Goal: Check status: Check status

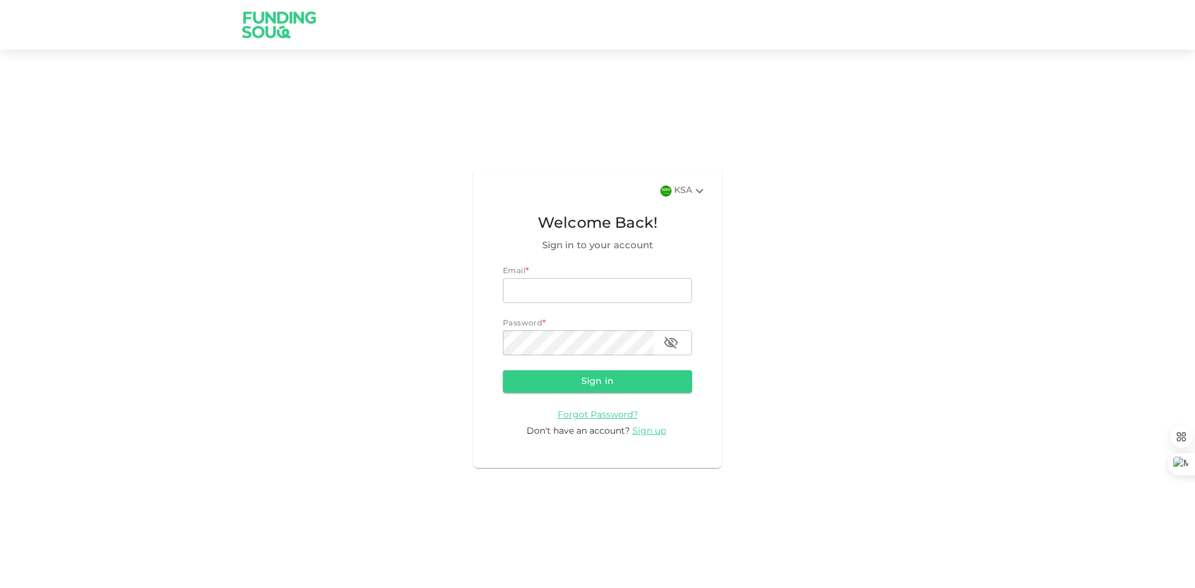
type input "[EMAIL_ADDRESS][DOMAIN_NAME]"
click at [594, 383] on button "Sign in" at bounding box center [597, 381] width 189 height 22
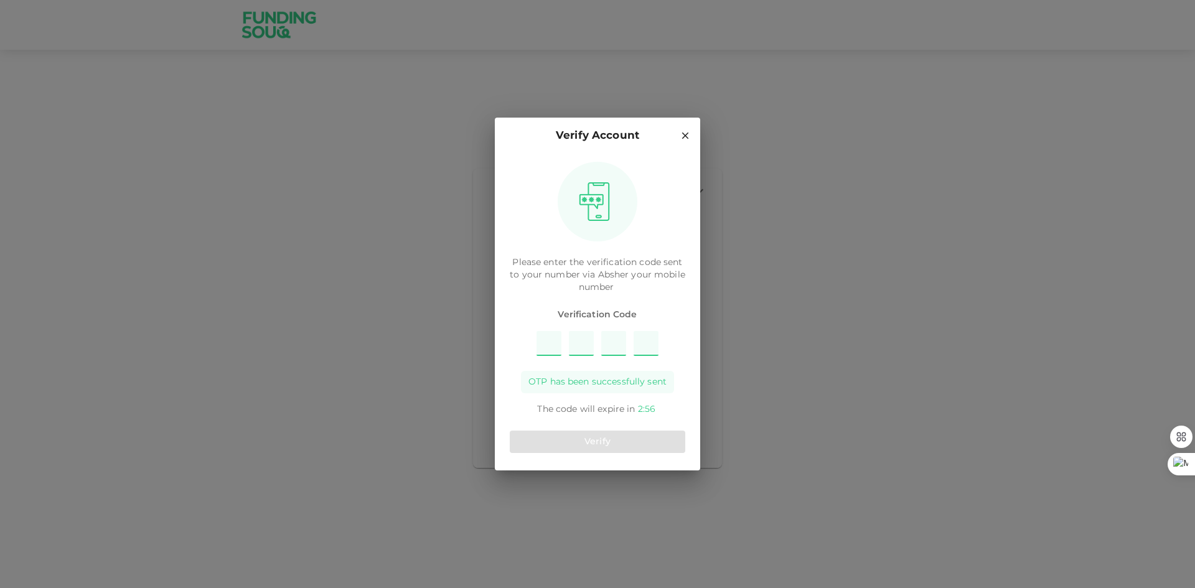
type input "5"
type input "6"
type input "2"
type input "1"
click at [599, 444] on button "Verify" at bounding box center [598, 442] width 176 height 22
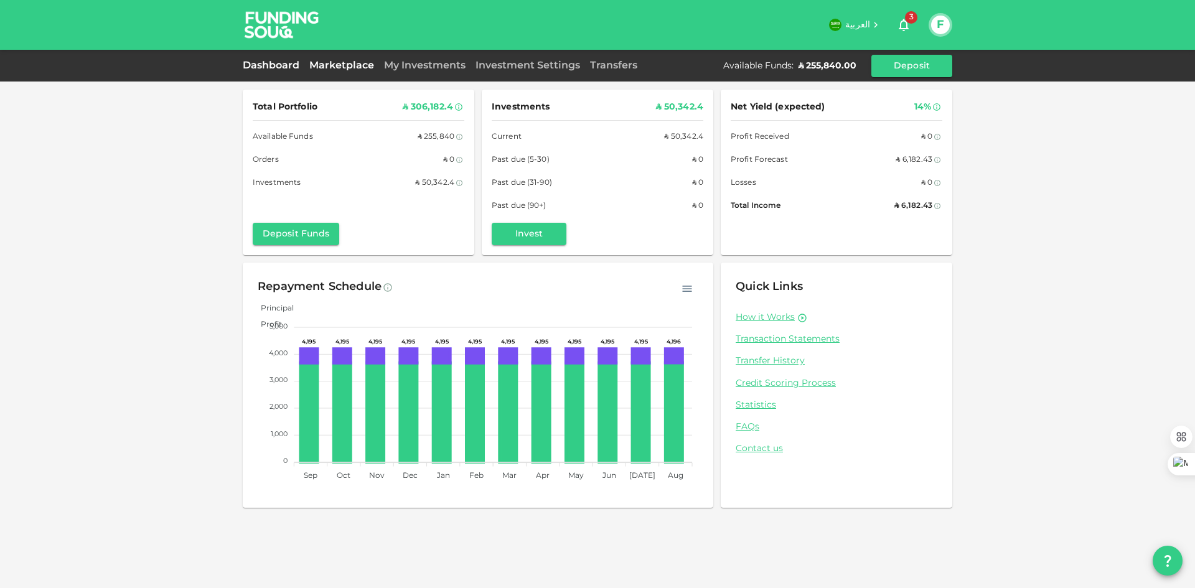
click at [331, 68] on link "Marketplace" at bounding box center [341, 65] width 75 height 9
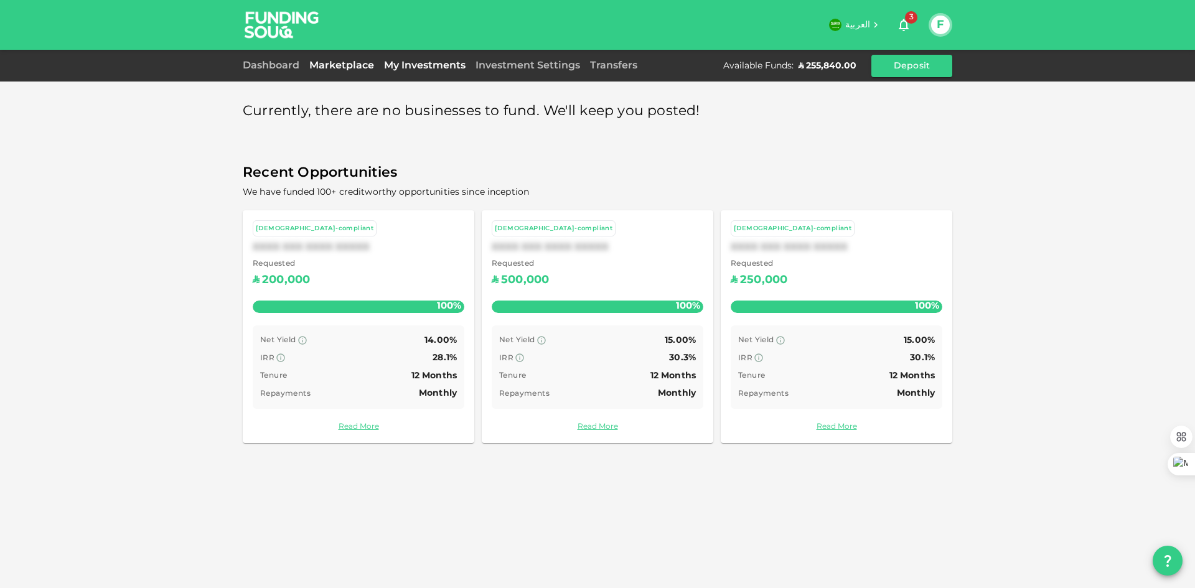
click at [423, 64] on link "My Investments" at bounding box center [425, 65] width 92 height 9
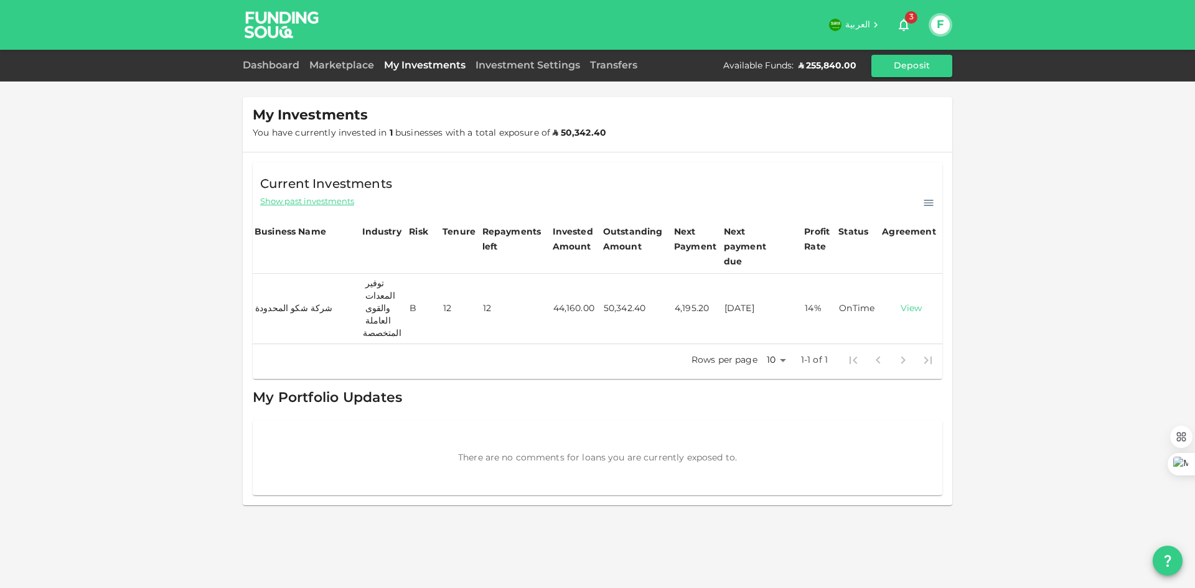
click at [911, 303] on link "View" at bounding box center [911, 309] width 57 height 12
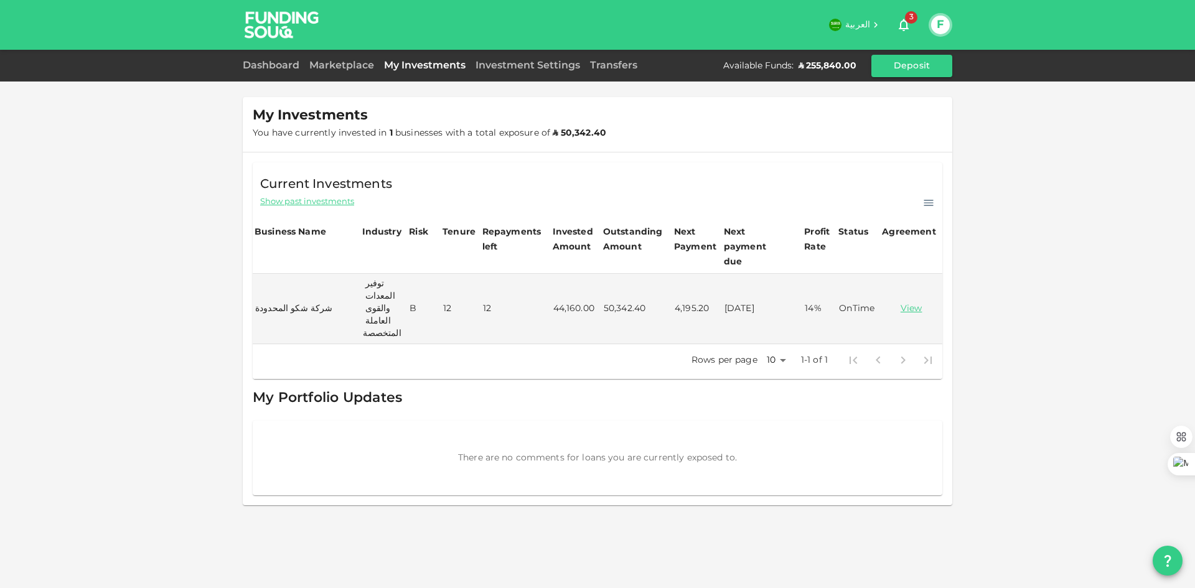
click at [1099, 141] on div "My Investments You have currently invested in 1 businesses with a total exposur…" at bounding box center [597, 294] width 1195 height 588
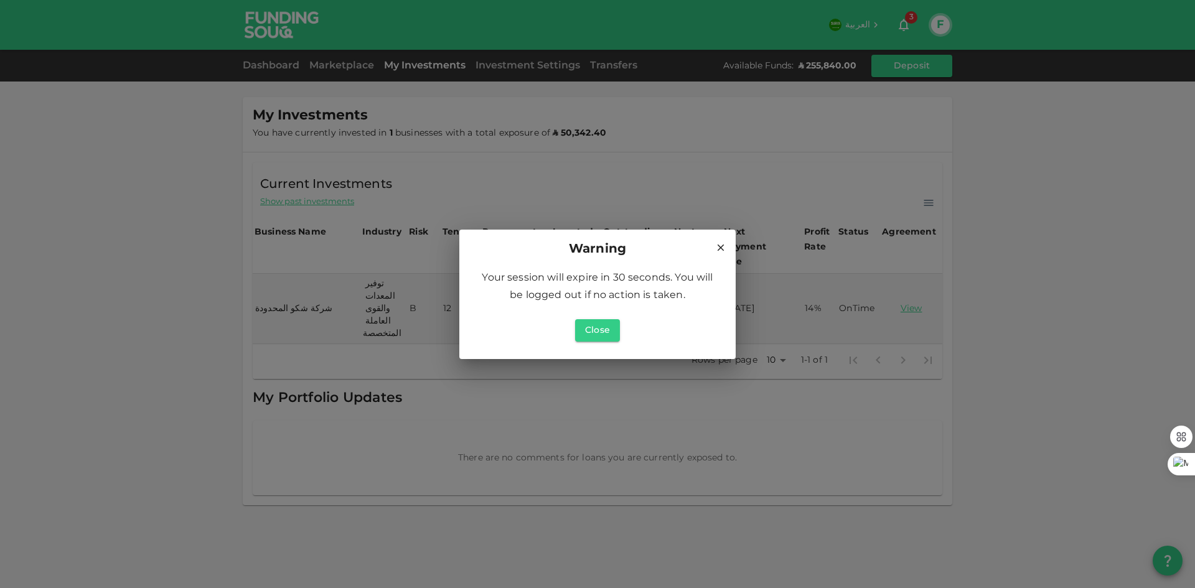
click at [722, 248] on icon at bounding box center [721, 247] width 7 height 7
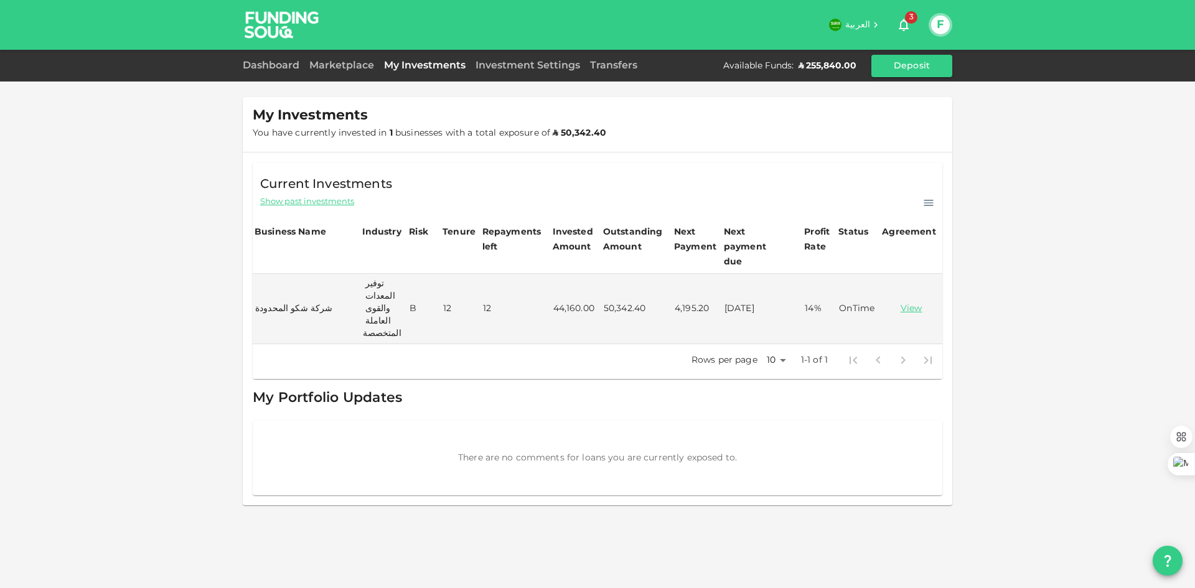
click at [809, 67] on div "ʢ 255,840.00" at bounding box center [828, 66] width 58 height 12
click at [184, 217] on div "My Investments You have currently invested in 1 businesses with a total exposur…" at bounding box center [597, 294] width 1195 height 588
click at [258, 65] on link "Dashboard" at bounding box center [274, 65] width 62 height 9
